Goal: Find contact information: Find contact information

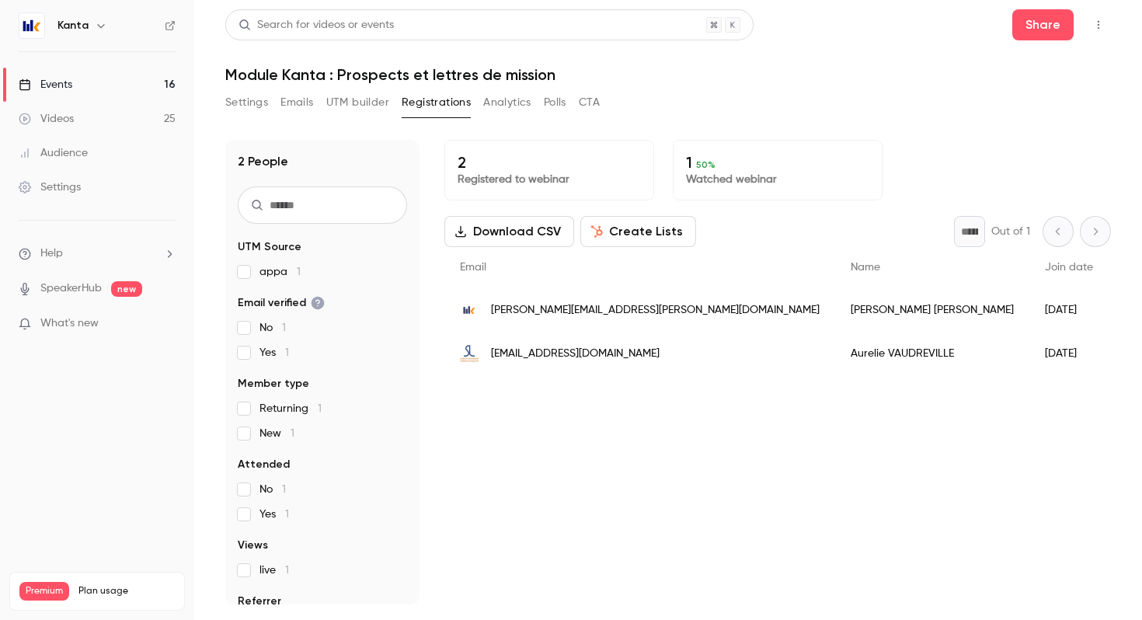
click at [92, 27] on button "button" at bounding box center [101, 25] width 19 height 19
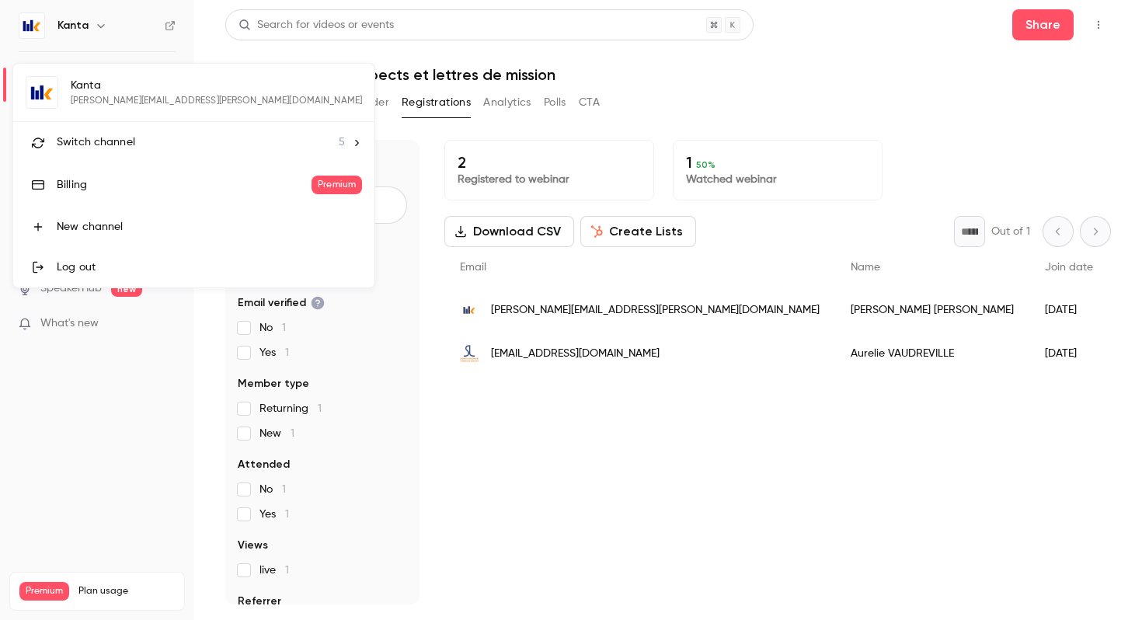
click at [119, 142] on span "Switch channel" at bounding box center [96, 142] width 78 height 16
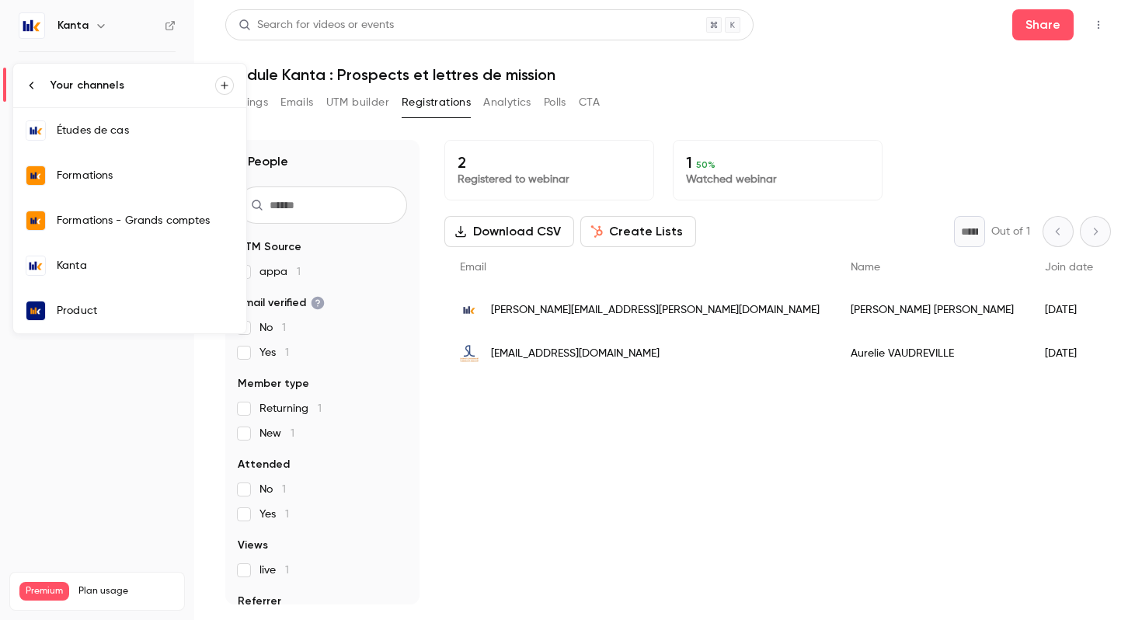
click at [126, 183] on link "Formations" at bounding box center [129, 175] width 233 height 45
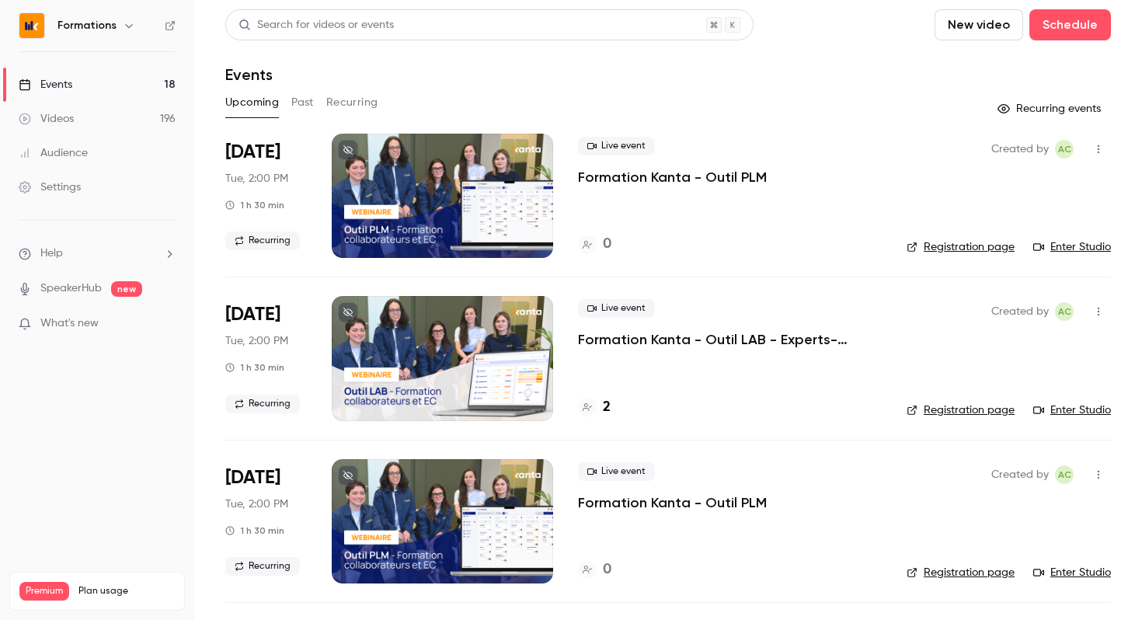
click at [1099, 312] on icon "button" at bounding box center [1098, 311] width 12 height 11
click at [1026, 342] on li "Share" at bounding box center [1026, 351] width 168 height 40
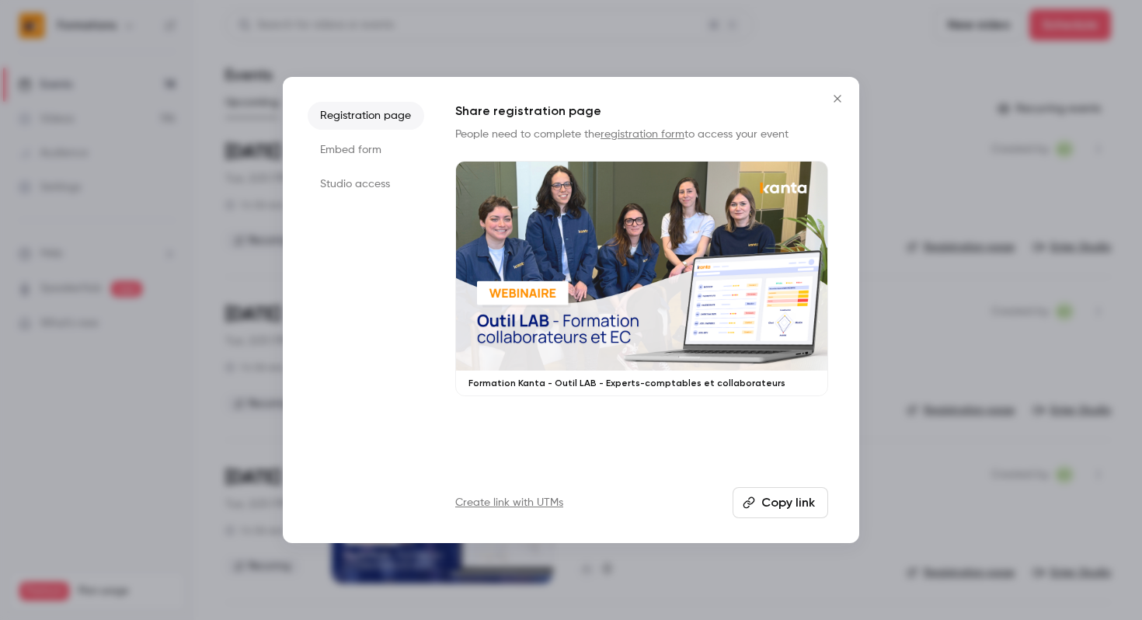
click at [783, 499] on button "Copy link" at bounding box center [780, 502] width 96 height 31
click at [837, 102] on icon "Close" at bounding box center [837, 98] width 19 height 12
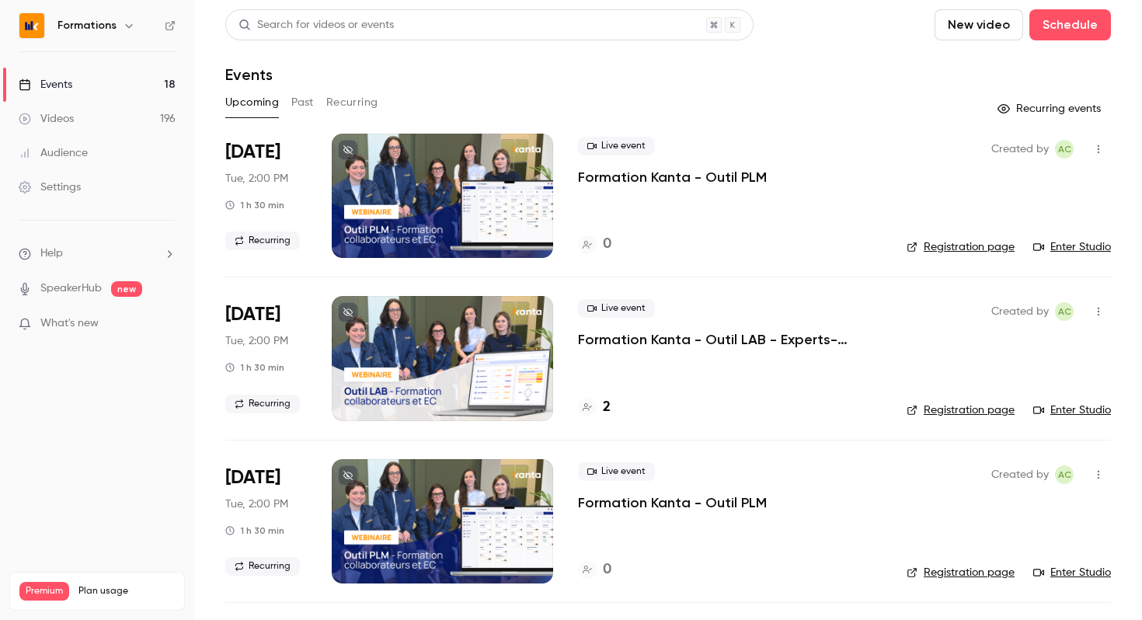
click at [123, 21] on icon "button" at bounding box center [129, 25] width 12 height 12
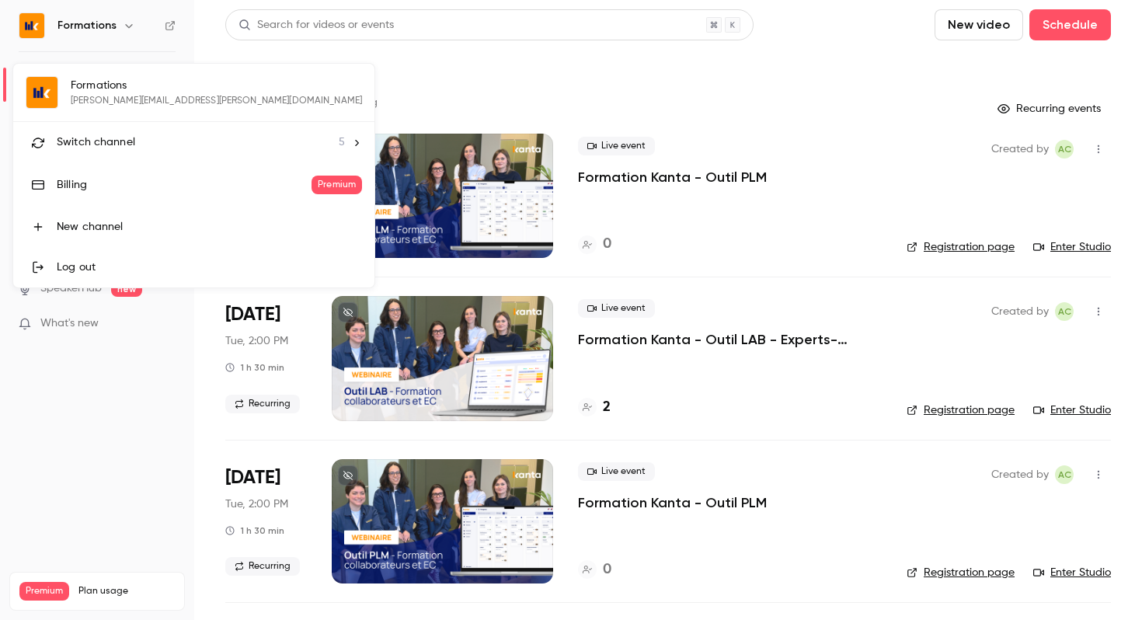
click at [141, 135] on div "Switch channel 5" at bounding box center [201, 142] width 288 height 16
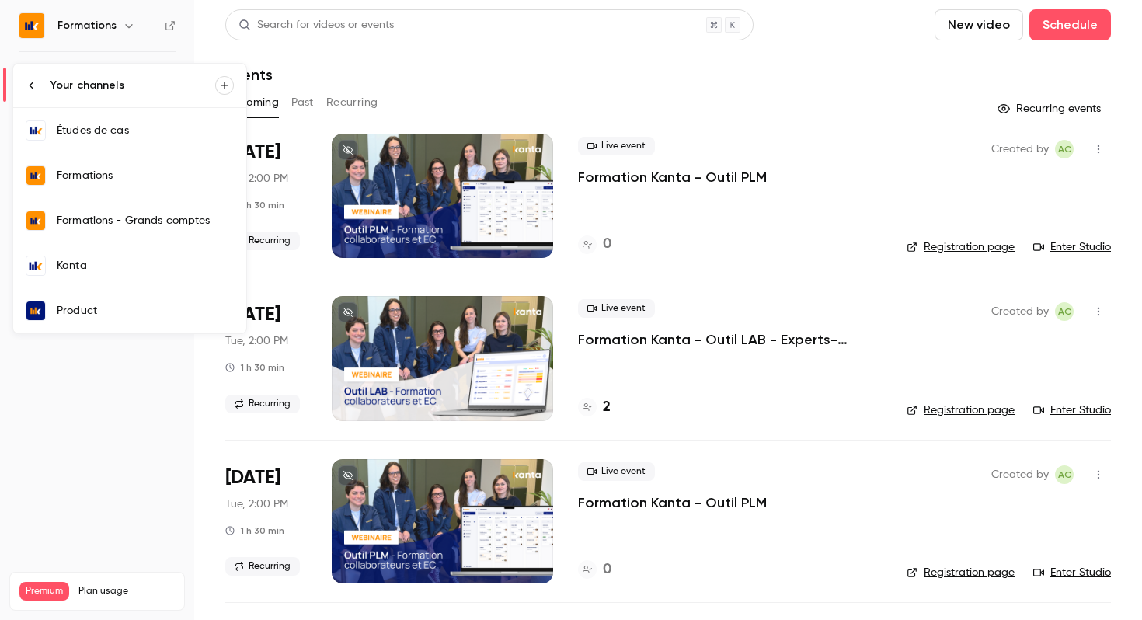
click at [116, 265] on div "Kanta" at bounding box center [145, 266] width 177 height 16
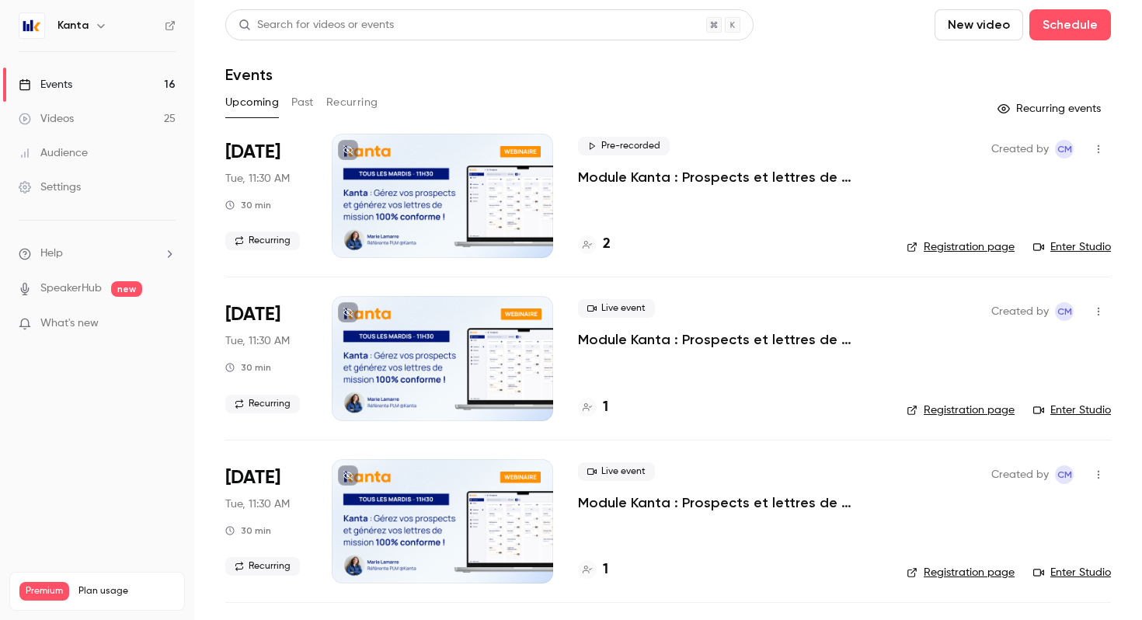
click at [306, 106] on button "Past" at bounding box center [302, 102] width 23 height 25
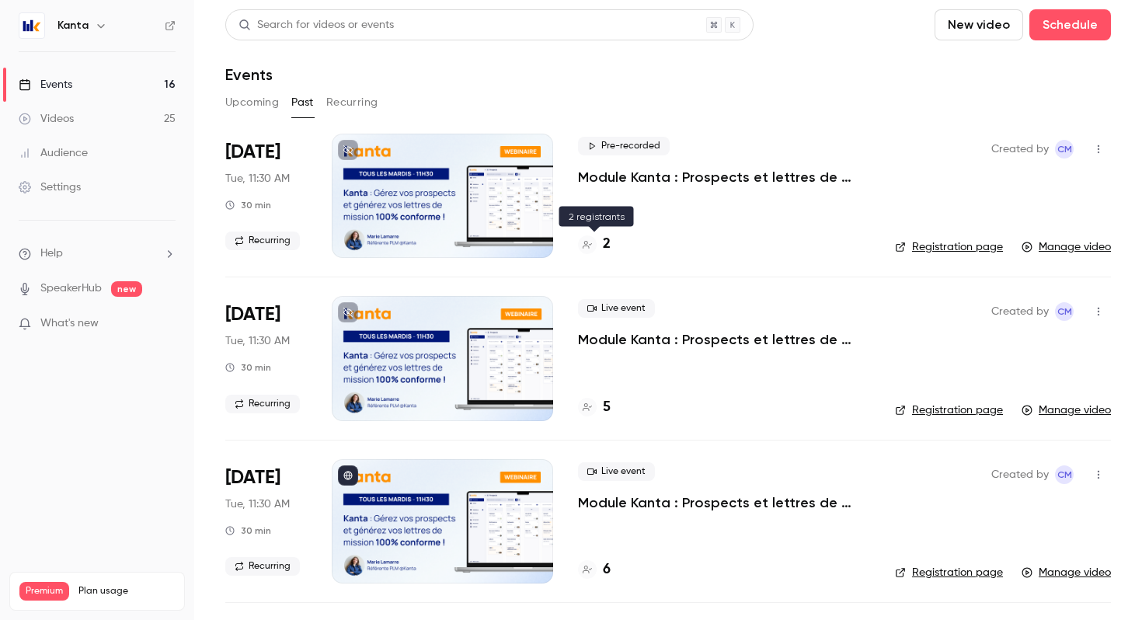
click at [605, 244] on h4 "2" at bounding box center [607, 244] width 8 height 21
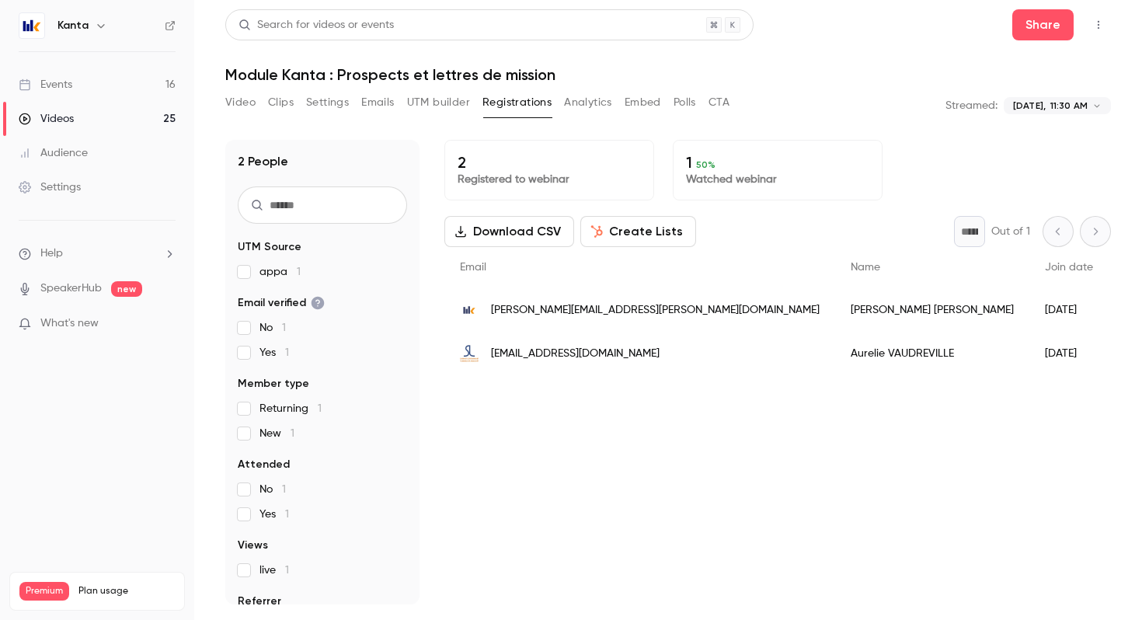
click at [586, 355] on span "[EMAIL_ADDRESS][DOMAIN_NAME]" at bounding box center [575, 354] width 169 height 16
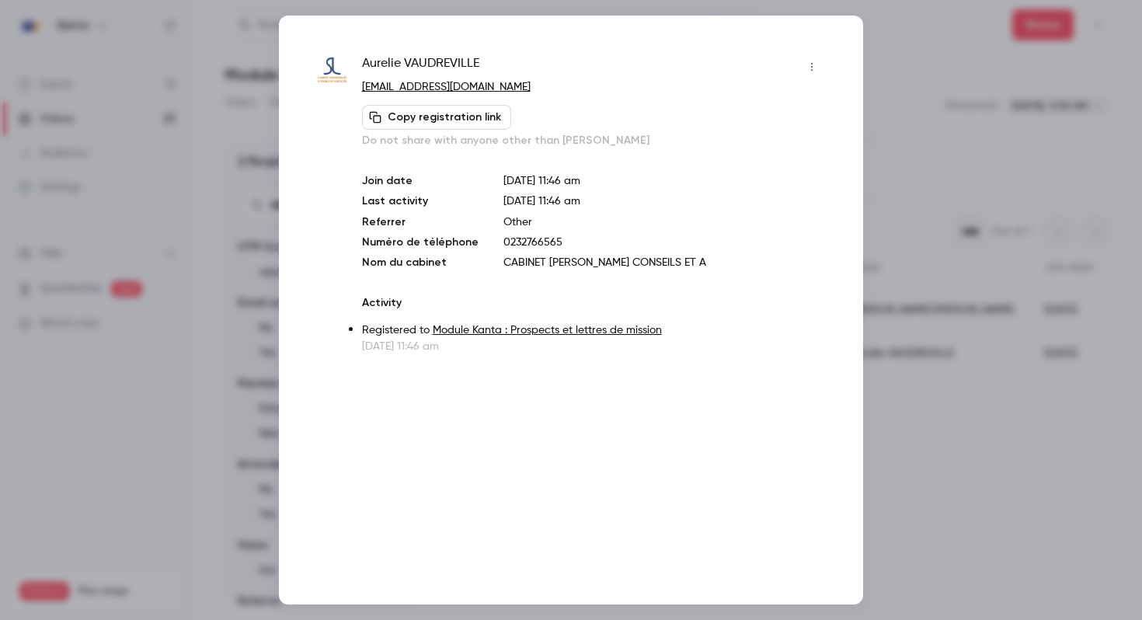
drag, startPoint x: 526, startPoint y: 90, endPoint x: 358, endPoint y: 89, distance: 167.8
click at [358, 89] on div "Aurelie VAUDREVILLE [EMAIL_ADDRESS][DOMAIN_NAME] Copy registration link Do not …" at bounding box center [571, 204] width 506 height 300
copy link "[EMAIL_ADDRESS][DOMAIN_NAME]"
